Goal: Check status: Check status

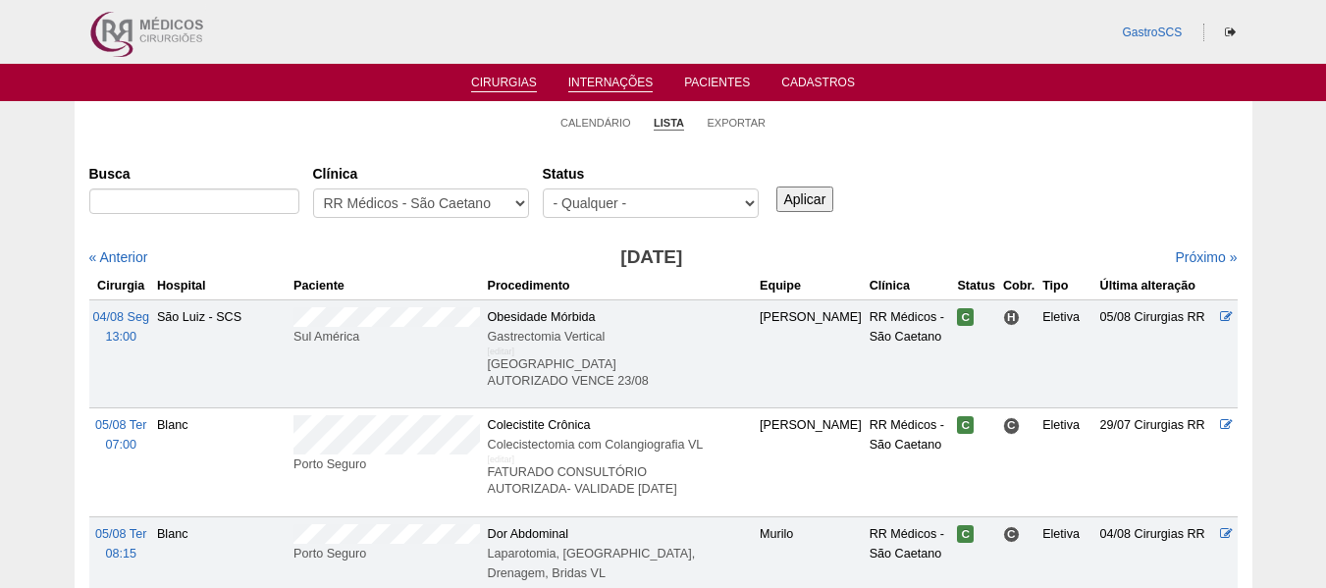
click at [612, 83] on link "Internações" at bounding box center [610, 84] width 85 height 17
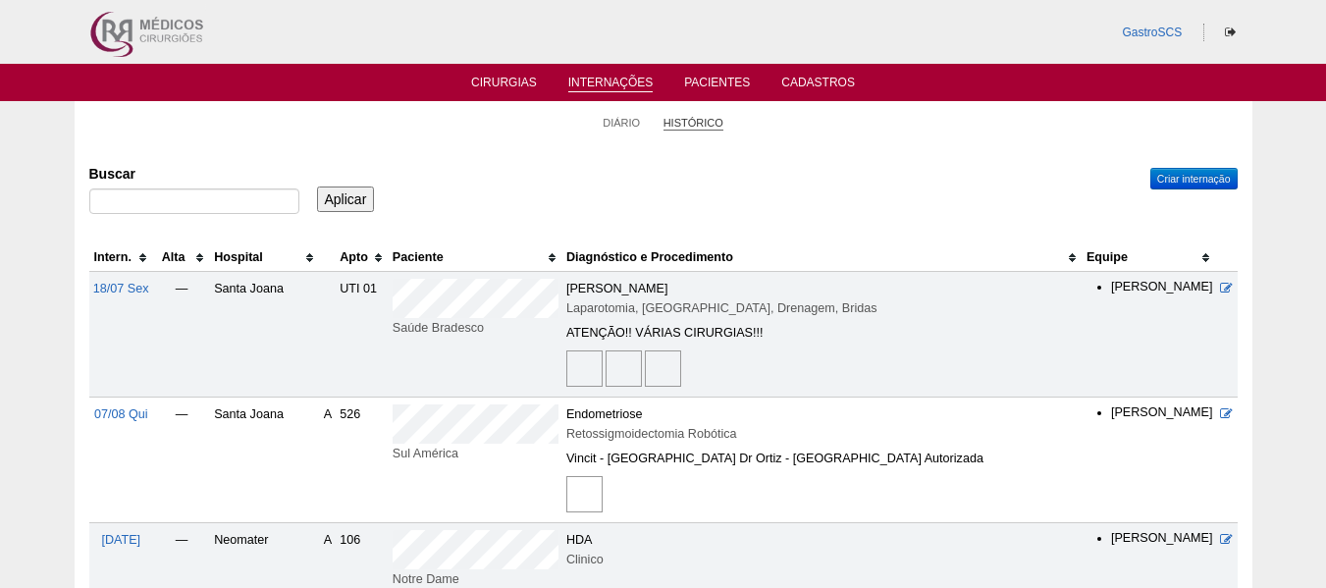
click at [698, 124] on link "Histórico" at bounding box center [694, 123] width 60 height 15
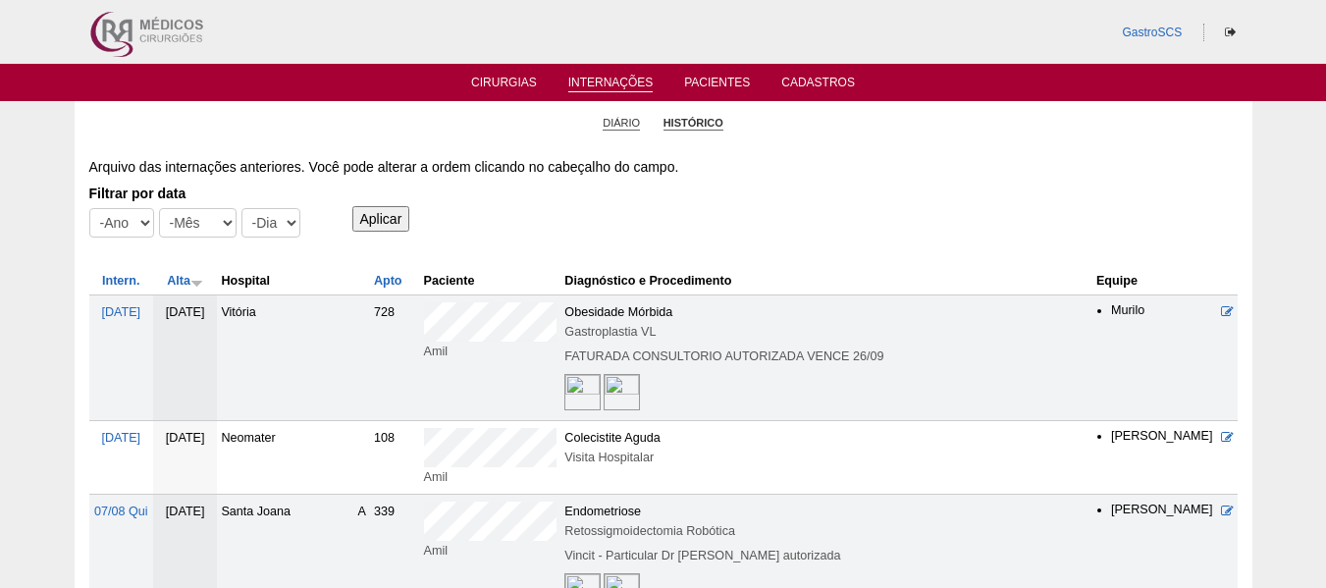
click at [631, 123] on link "Diário" at bounding box center [621, 123] width 37 height 15
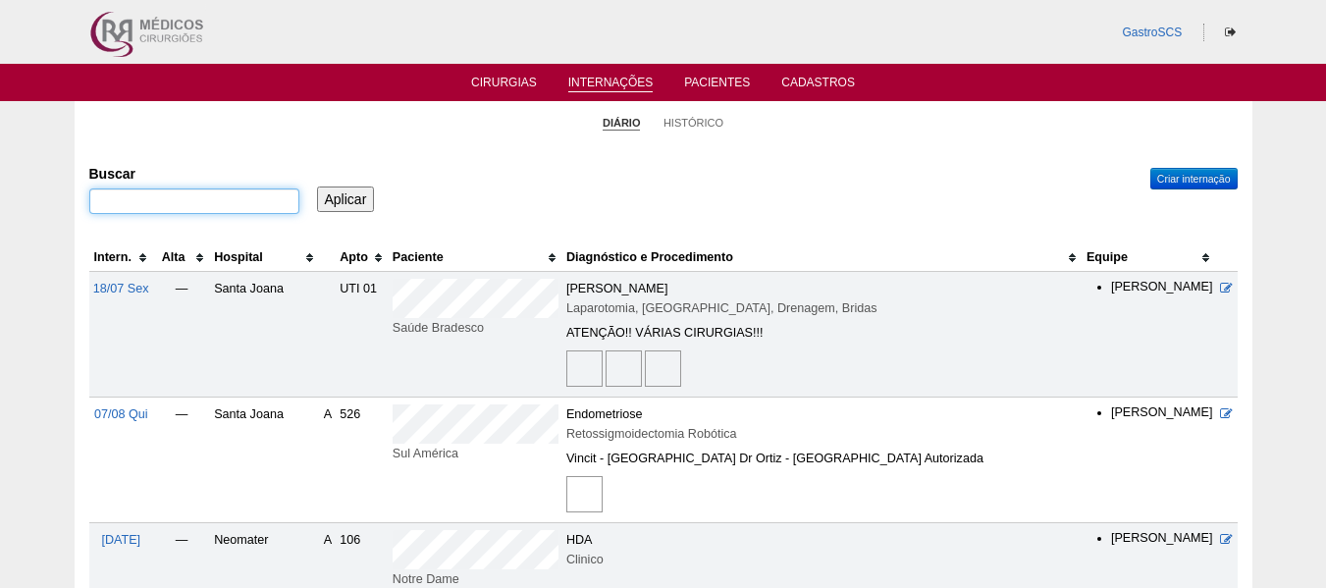
click at [228, 208] on input "Buscar" at bounding box center [194, 201] width 210 height 26
type input "MANUELA"
click at [337, 201] on input "Aplicar" at bounding box center [346, 199] width 58 height 26
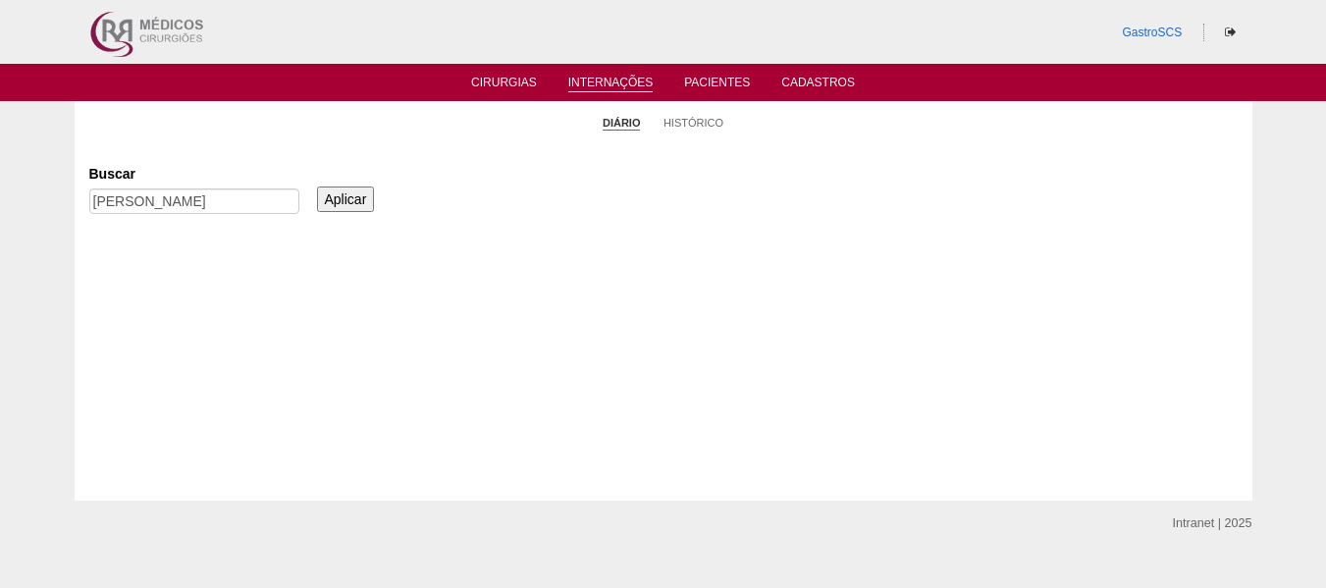
click at [342, 204] on input "Aplicar" at bounding box center [346, 199] width 58 height 26
click at [600, 77] on link "Internações" at bounding box center [610, 84] width 85 height 17
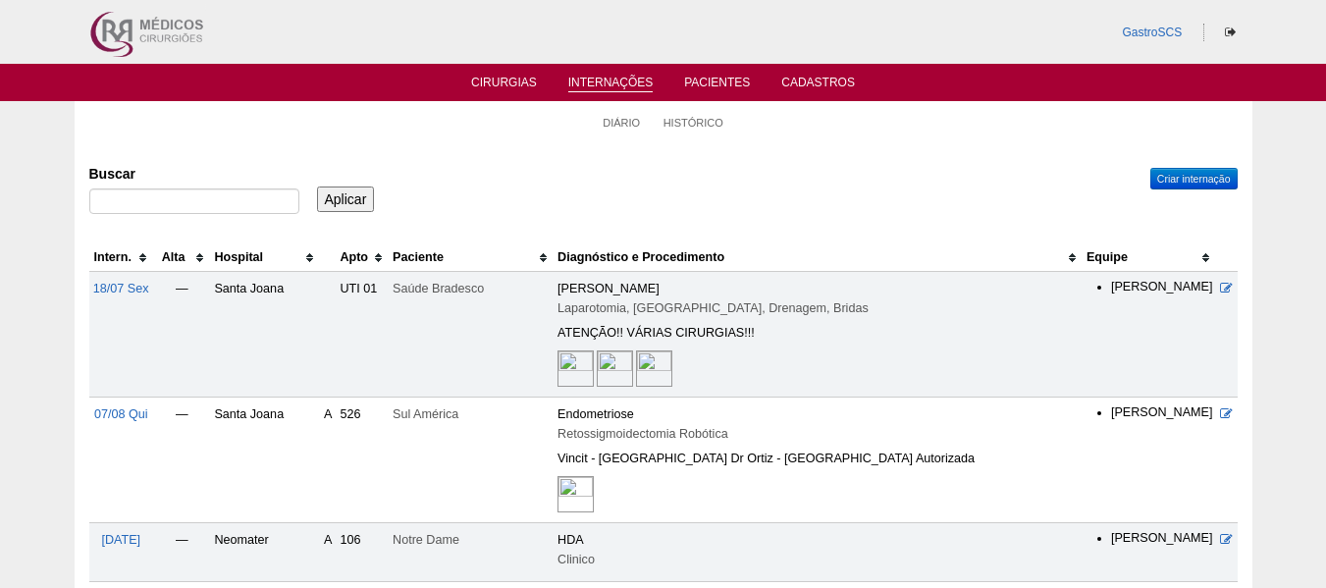
click at [602, 80] on link "Internações" at bounding box center [610, 84] width 85 height 17
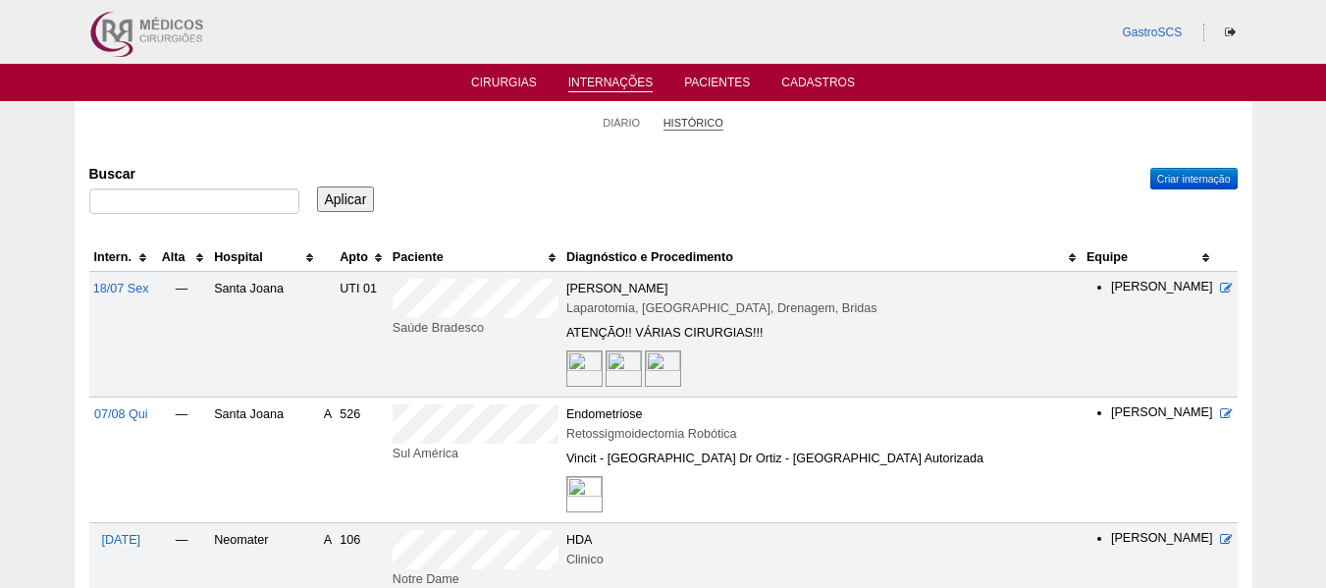
click at [702, 123] on link "Histórico" at bounding box center [694, 123] width 60 height 15
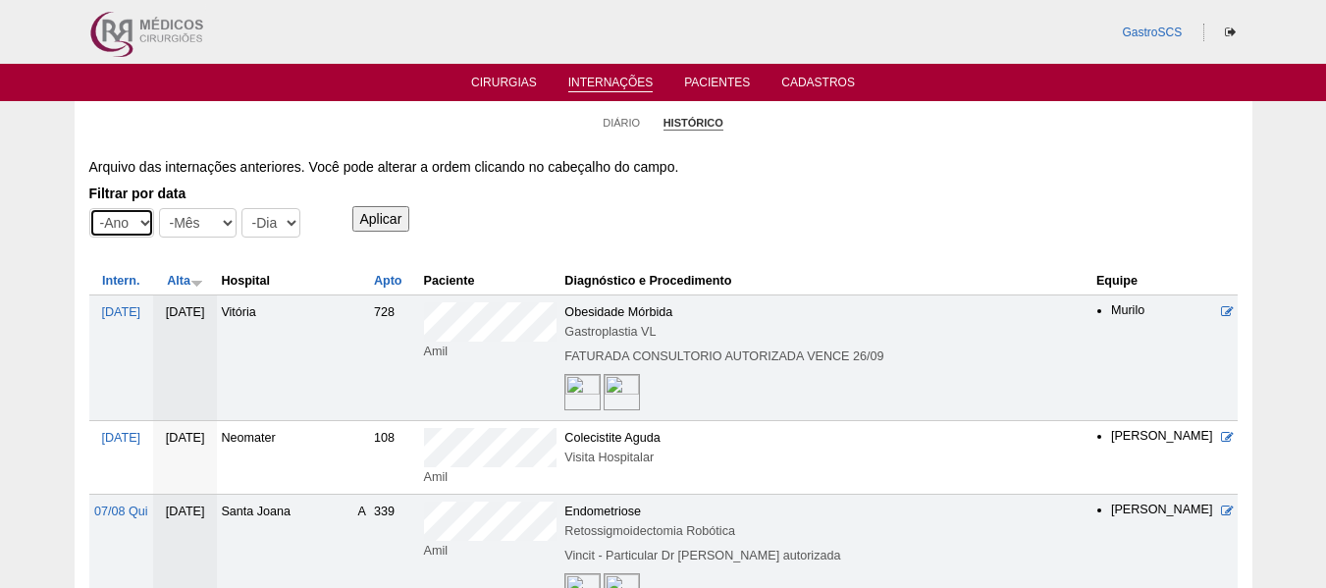
click at [132, 228] on select "-Ano 2015 2016 2017 2018 2019 2020 2021 2022 2023 2024 2025 2026" at bounding box center [121, 222] width 65 height 29
select select "2025"
click at [89, 208] on select "-Ano 2015 2016 2017 2018 2019 2020 2021 2022 2023 2024 2025 2026" at bounding box center [121, 222] width 65 height 29
click at [205, 229] on select "-Mês Jan Fev Mar Abr Mai Jun Jul Ago Set Out Nov Dez" at bounding box center [198, 222] width 78 height 29
select select "8"
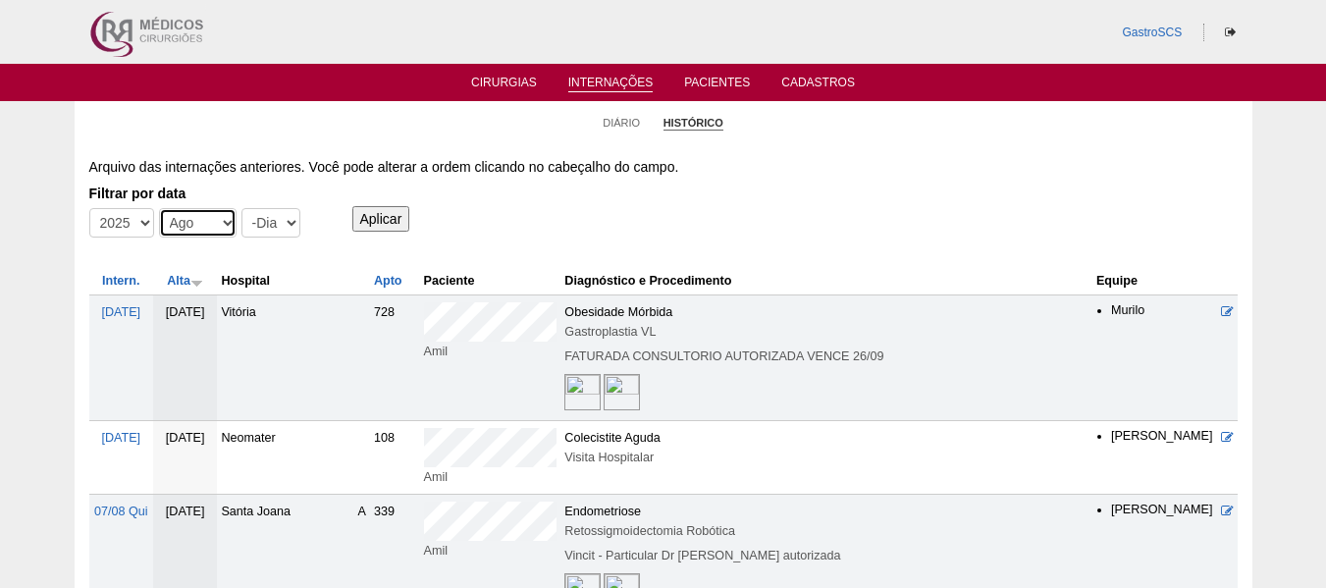
click at [159, 208] on select "-Mês Jan Fev Mar Abr Mai Jun Jul Ago Set Out Nov Dez" at bounding box center [198, 222] width 78 height 29
click at [379, 215] on input "Aplicar" at bounding box center [381, 219] width 58 height 26
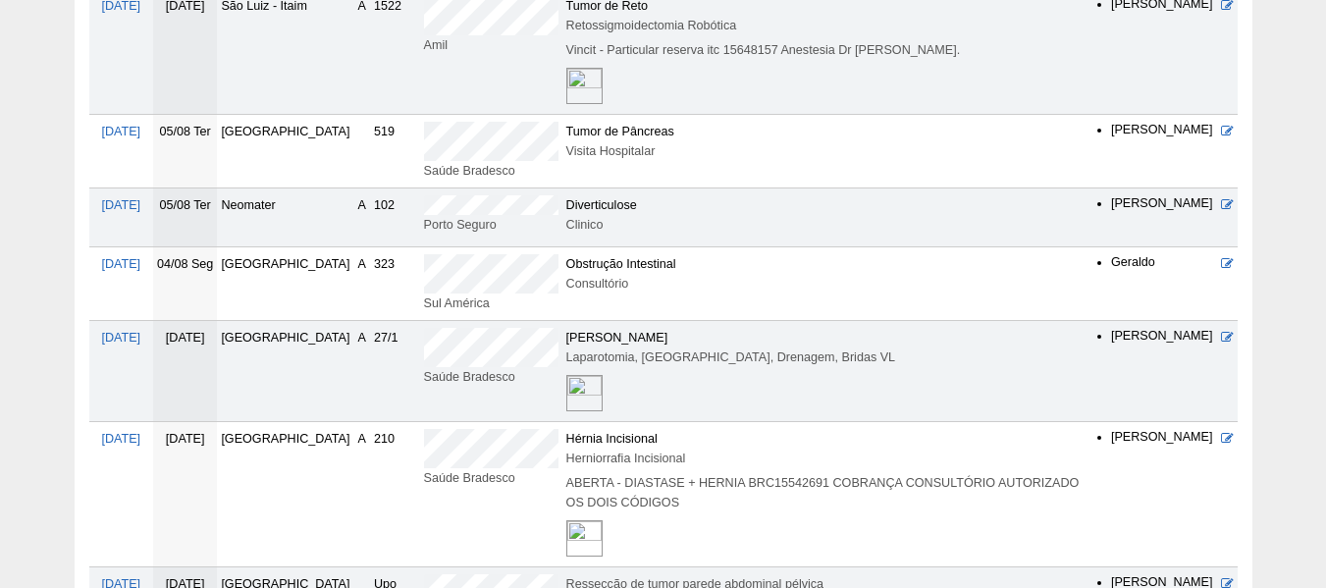
scroll to position [98, 0]
